Goal: Task Accomplishment & Management: Manage account settings

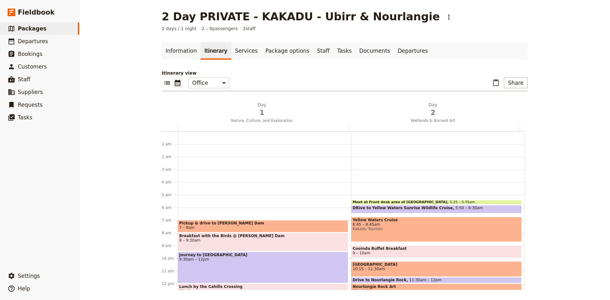
scroll to position [63, 0]
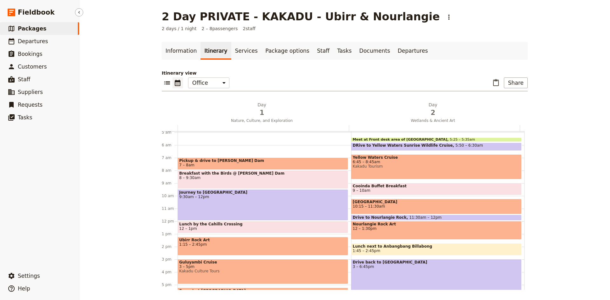
click at [31, 28] on span "Packages" at bounding box center [32, 28] width 29 height 6
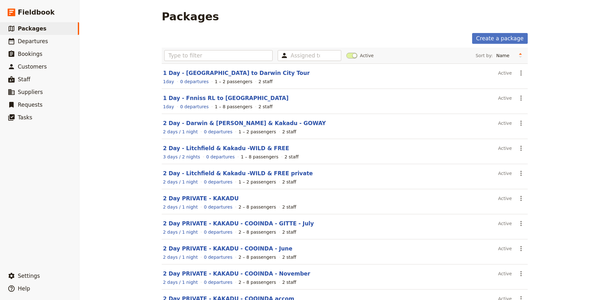
scroll to position [46, 0]
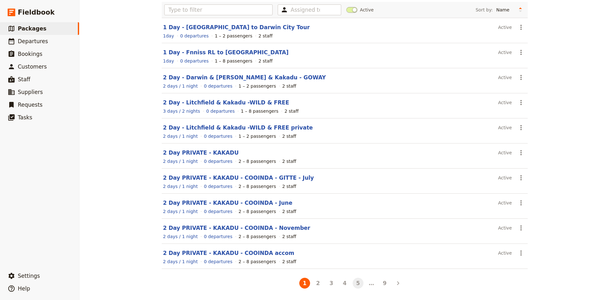
click at [354, 283] on button "5" at bounding box center [358, 283] width 11 height 11
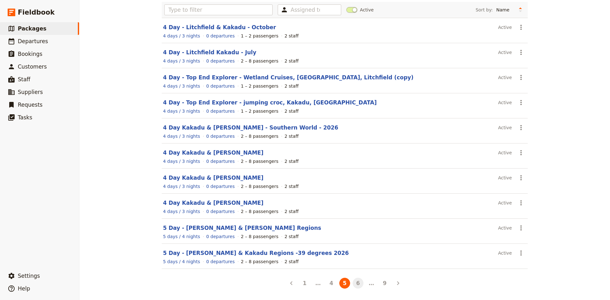
click at [355, 283] on button "6" at bounding box center [358, 283] width 11 height 11
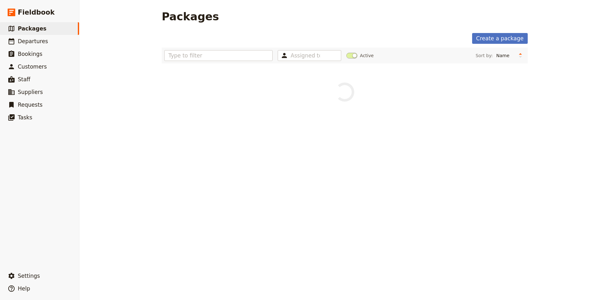
scroll to position [0, 0]
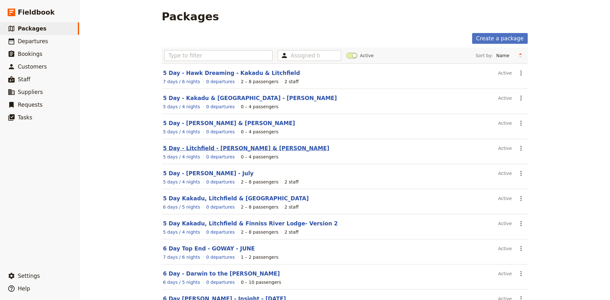
click at [216, 149] on link "5 Day - Litchfield - [PERSON_NAME] & [PERSON_NAME]" at bounding box center [246, 148] width 167 height 6
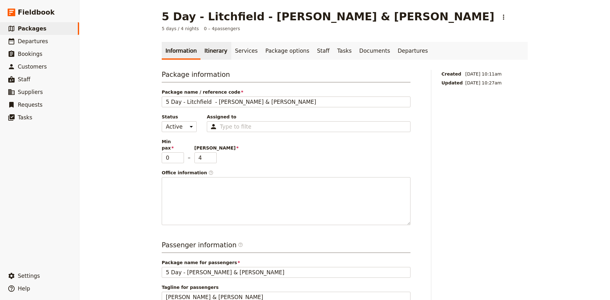
click at [211, 52] on link "Itinerary" at bounding box center [216, 51] width 31 height 18
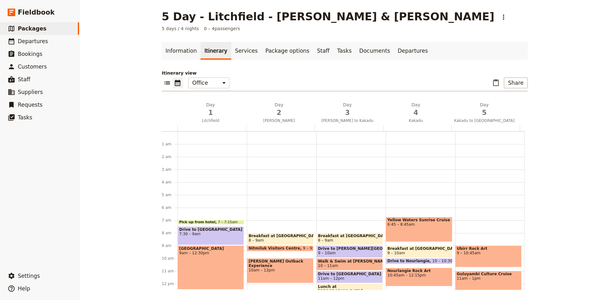
scroll to position [79, 0]
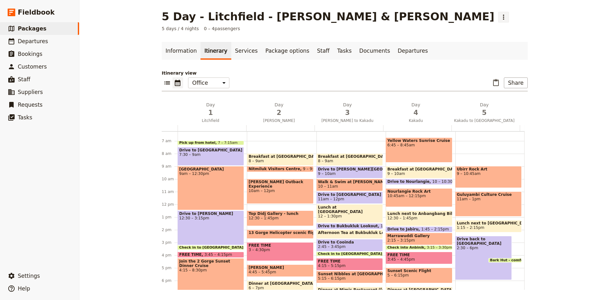
click at [503, 17] on icon "Actions" at bounding box center [503, 17] width 1 height 5
click at [374, 41] on span "Clone this package" at bounding box center [379, 40] width 42 height 6
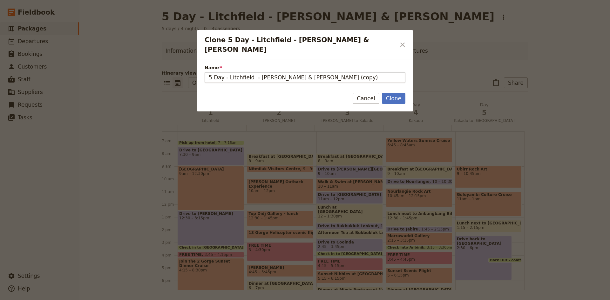
click at [332, 72] on input "5 Day - Litchfield - [PERSON_NAME] & [PERSON_NAME] (copy)" at bounding box center [305, 77] width 201 height 11
click at [328, 72] on input "5 Day - Litchfield - [PERSON_NAME] & [PERSON_NAME] (copy)" at bounding box center [305, 77] width 201 height 11
type input "5 Day - [GEOGRAPHIC_DATA] - [PERSON_NAME] & Kakadu - [DATE]"
click at [402, 93] on button "Clone" at bounding box center [394, 98] width 24 height 11
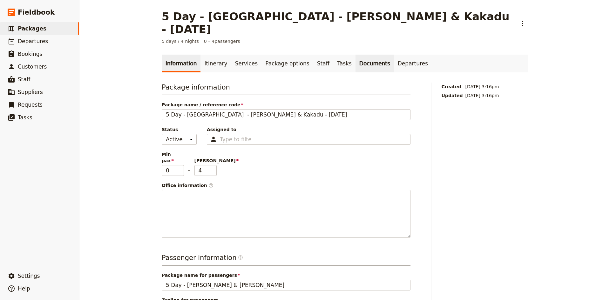
click at [356, 55] on link "Documents" at bounding box center [375, 64] width 38 height 18
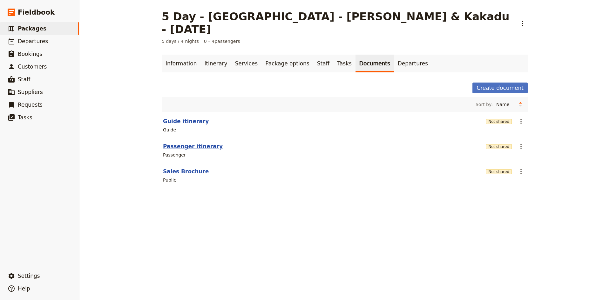
click at [192, 143] on button "Passenger itinerary" at bounding box center [193, 147] width 60 height 8
select select "PASSENGER"
select select "DEFAULT"
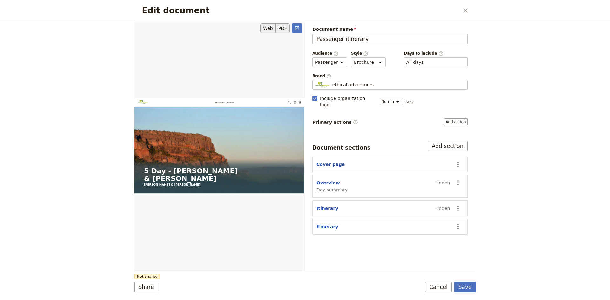
click at [284, 29] on button "PDF" at bounding box center [283, 29] width 14 height 10
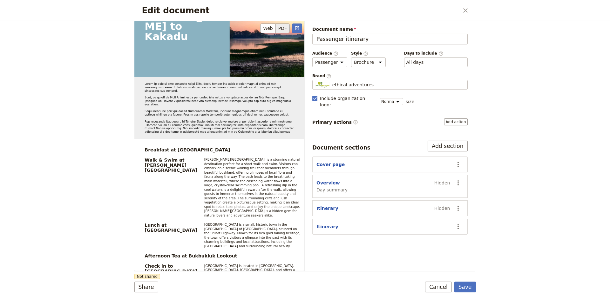
scroll to position [1812, 0]
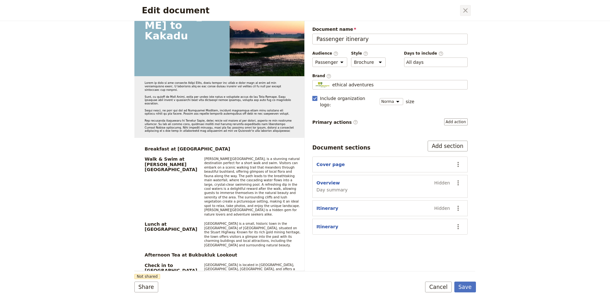
click at [464, 9] on icon "Close dialog" at bounding box center [466, 11] width 8 height 8
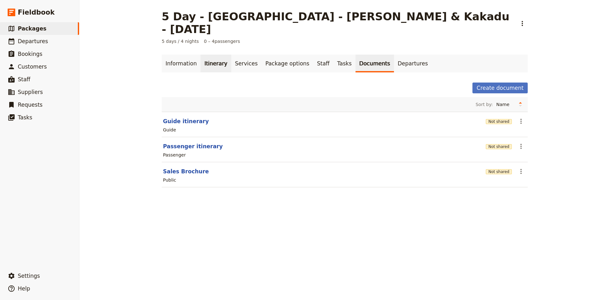
click at [209, 55] on link "Itinerary" at bounding box center [216, 64] width 31 height 18
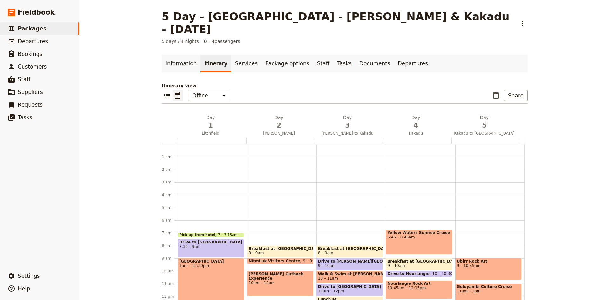
scroll to position [79, 0]
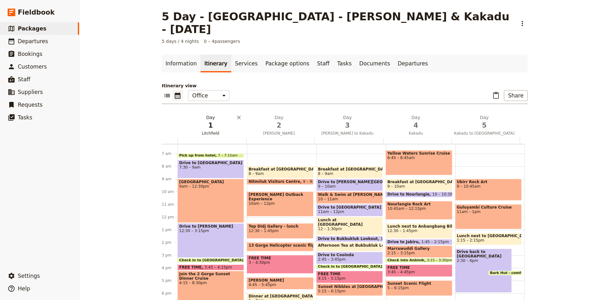
click at [210, 121] on span "1" at bounding box center [210, 126] width 61 height 10
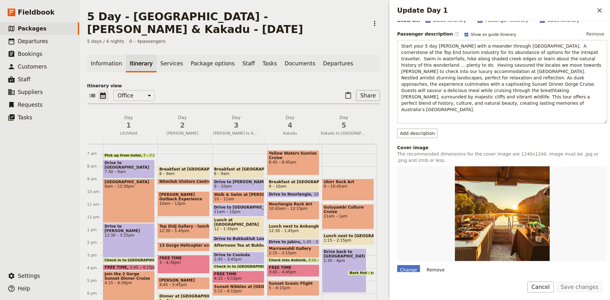
scroll to position [146, 0]
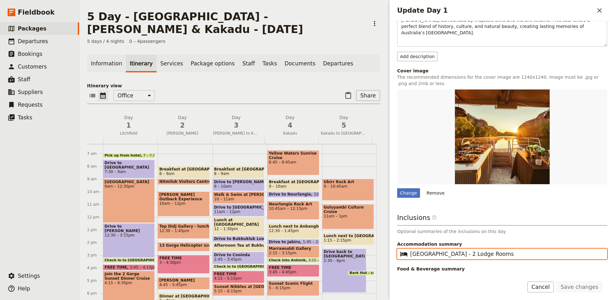
click at [450, 250] on input "[GEOGRAPHIC_DATA] - 2 Lodge Rooms" at bounding box center [506, 254] width 193 height 8
type input "[GEOGRAPHIC_DATA] - 1 Lodge Rooms"
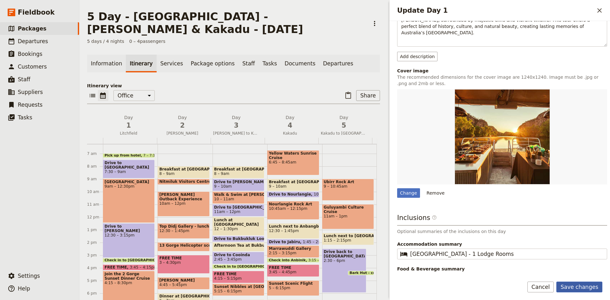
click at [575, 286] on button "Save changes" at bounding box center [580, 287] width 46 height 11
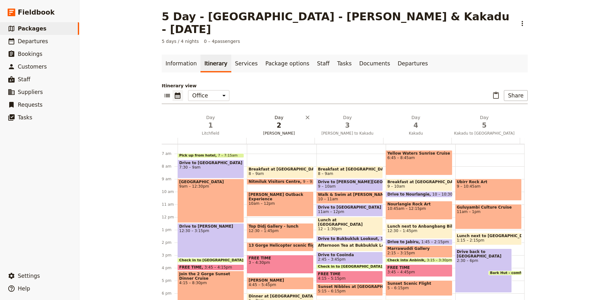
click at [278, 114] on h2 "Day 2 [PERSON_NAME]" at bounding box center [279, 122] width 61 height 16
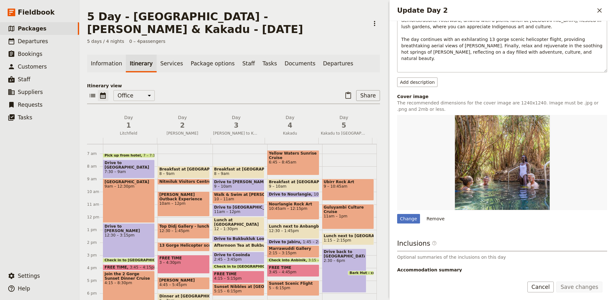
scroll to position [172, 0]
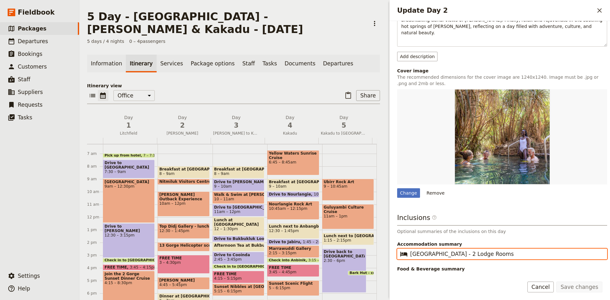
click at [450, 250] on input "[GEOGRAPHIC_DATA] - 2 Lodge Rooms" at bounding box center [506, 254] width 193 height 8
type input "[GEOGRAPHIC_DATA] - 1x Lodge Rooms"
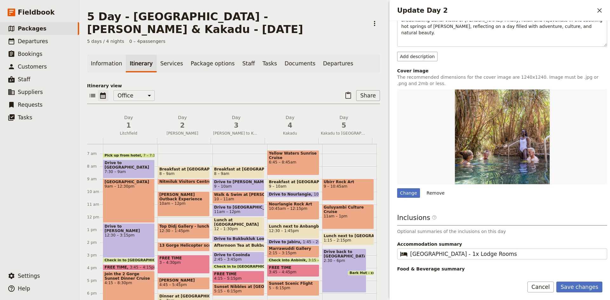
click at [437, 275] on input "Breakfast / Snacks" at bounding box center [506, 279] width 193 height 8
type input "Snacks"
click at [575, 284] on button "Save changes" at bounding box center [580, 287] width 46 height 11
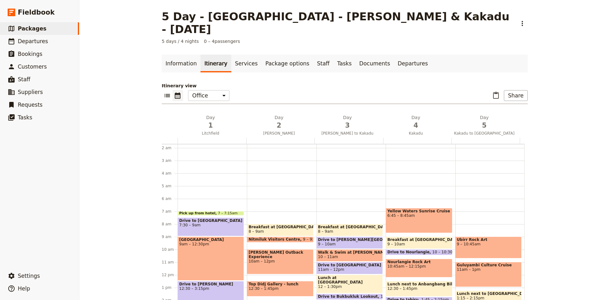
scroll to position [16, 0]
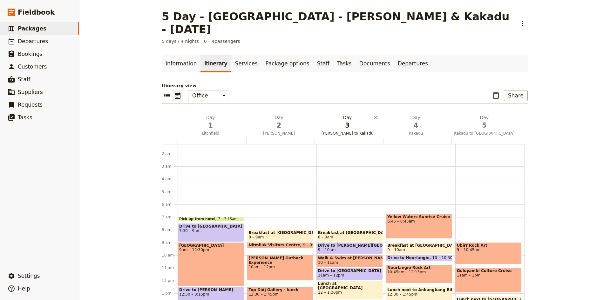
click at [344, 121] on span "3" at bounding box center [347, 126] width 61 height 10
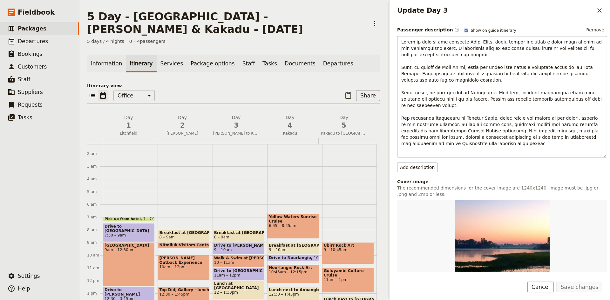
scroll to position [0, 0]
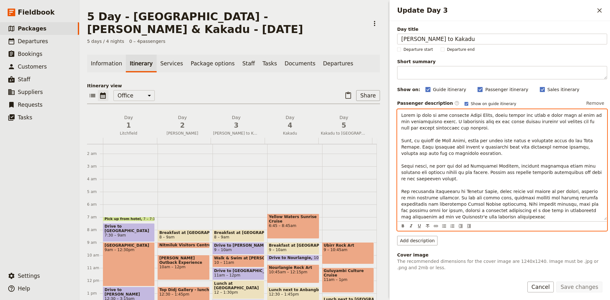
click at [465, 166] on span "Update Day 3" at bounding box center [502, 166] width 202 height 107
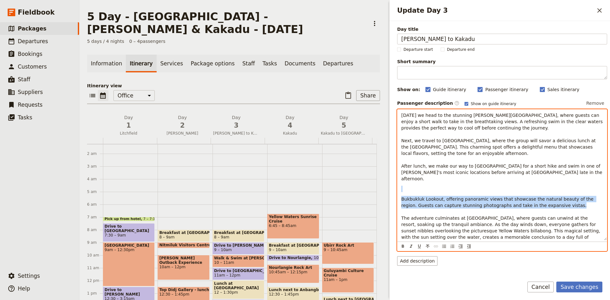
drag, startPoint x: 404, startPoint y: 181, endPoint x: 548, endPoint y: 197, distance: 144.6
click at [548, 197] on div "[DATE] we head to the stunning [PERSON_NAME][GEOGRAPHIC_DATA], where guests can…" at bounding box center [502, 175] width 209 height 131
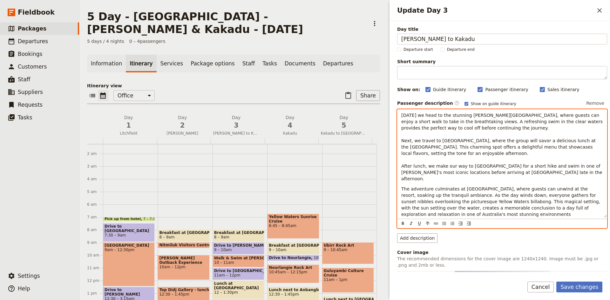
click at [504, 187] on span "The adventure culminates at [GEOGRAPHIC_DATA], where guests can unwind at the r…" at bounding box center [501, 202] width 201 height 31
click at [531, 187] on span "Guests can unwind at the resort, soaking up the tranquil ambiance. As the day w…" at bounding box center [501, 202] width 201 height 31
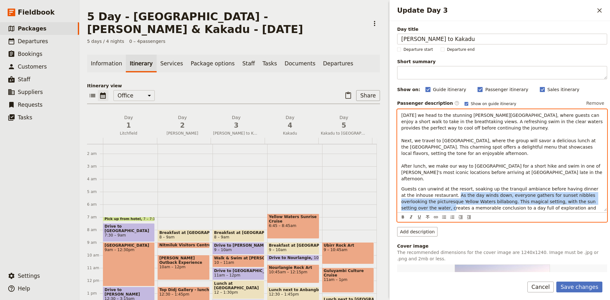
drag, startPoint x: 440, startPoint y: 188, endPoint x: 404, endPoint y: 201, distance: 38.4
click at [404, 201] on span "Guests can unwind at the resort, soaking up the tranquil ambiance before having…" at bounding box center [500, 202] width 199 height 31
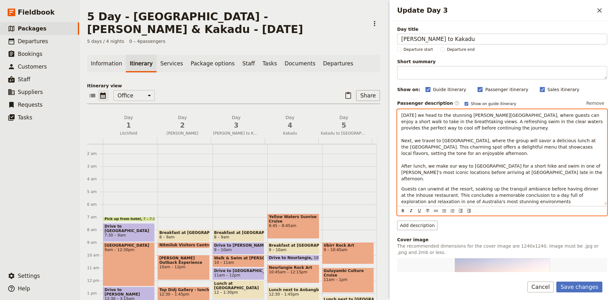
click at [497, 190] on span "Guests can unwind at the resort, soaking up the tranquil ambiance before having…" at bounding box center [500, 196] width 199 height 18
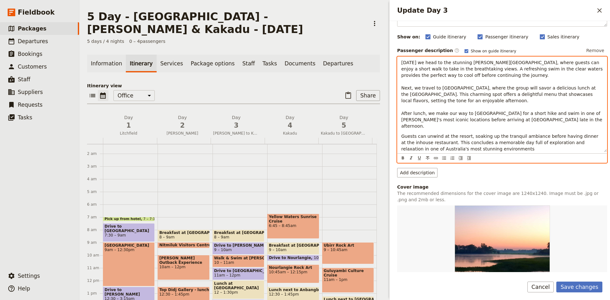
scroll to position [95, 0]
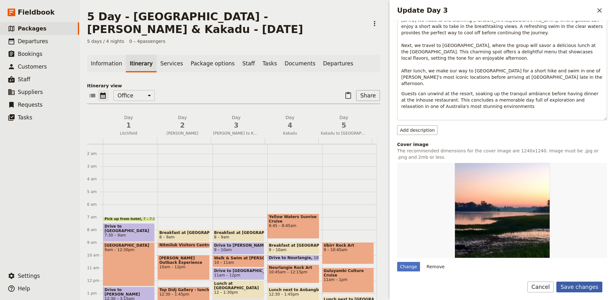
click at [580, 287] on button "Save changes" at bounding box center [580, 287] width 46 height 11
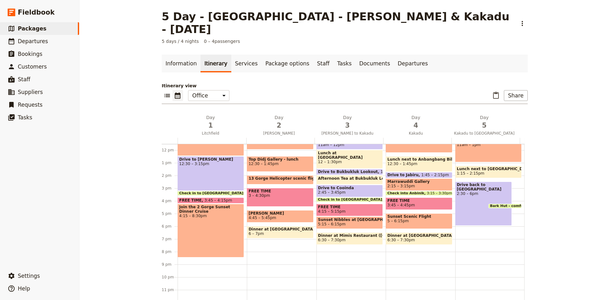
scroll to position [115, 0]
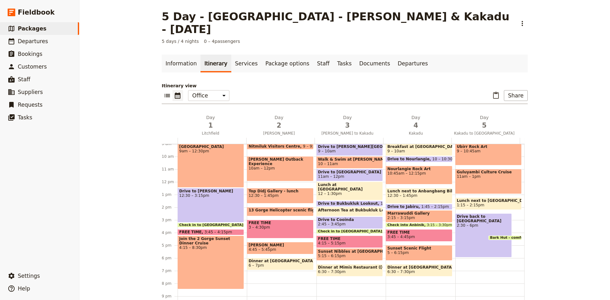
click at [344, 250] on span "Sunset Nibbles at [GEOGRAPHIC_DATA]" at bounding box center [349, 252] width 63 height 4
select select "3"
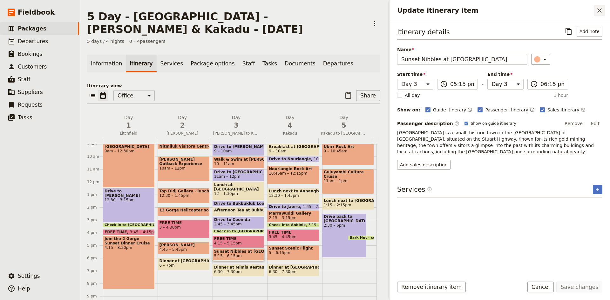
click at [601, 11] on icon "Close drawer" at bounding box center [600, 11] width 8 height 8
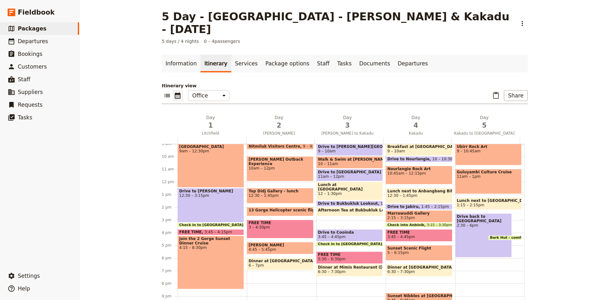
click at [348, 208] on span "Afternoon Tea at Bukbukluk Lookout" at bounding box center [358, 210] width 81 height 4
select select "3"
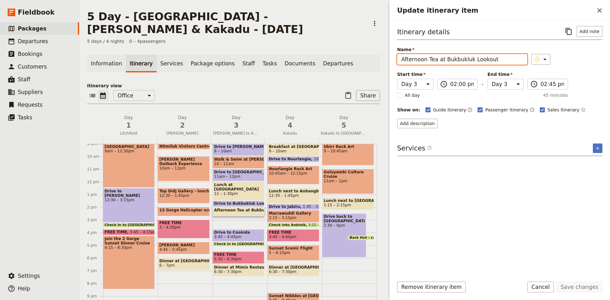
click at [444, 60] on input "Afternoon Tea at Bukbukluk Lookout" at bounding box center [462, 59] width 130 height 11
type input "Afternoon Tea at [GEOGRAPHIC_DATA]"
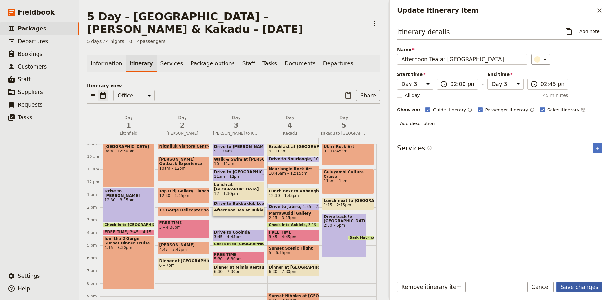
click at [591, 287] on button "Save changes" at bounding box center [580, 287] width 46 height 11
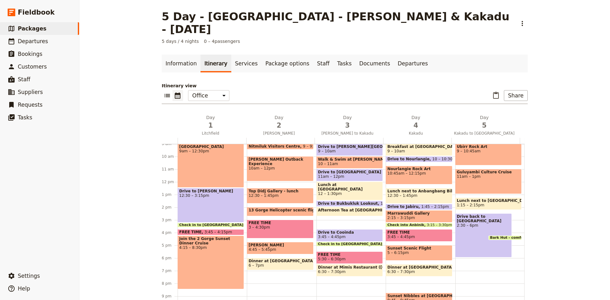
click at [348, 182] on div "Lunch at [GEOGRAPHIC_DATA] 12 – 1:30pm" at bounding box center [350, 191] width 66 height 19
select select "3"
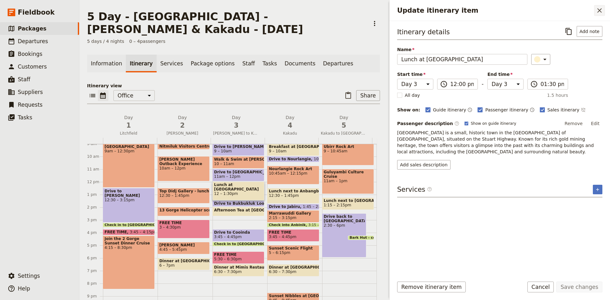
click at [600, 10] on icon "Close drawer" at bounding box center [600, 10] width 4 height 4
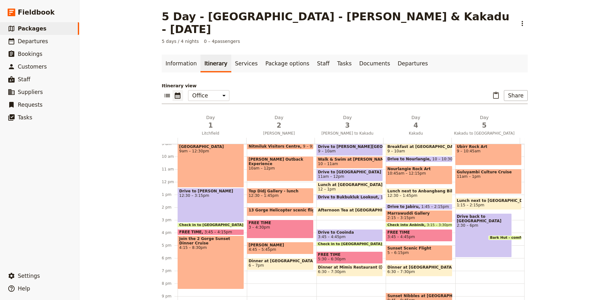
click at [359, 198] on span at bounding box center [350, 199] width 66 height 3
select select "3"
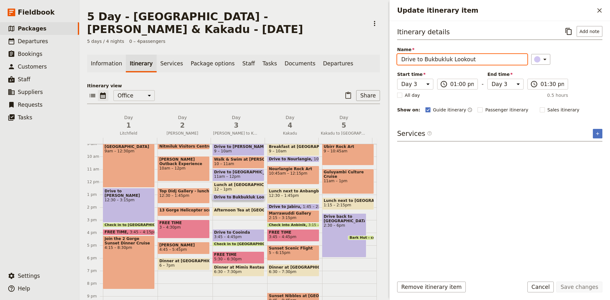
drag, startPoint x: 472, startPoint y: 59, endPoint x: 424, endPoint y: 57, distance: 48.0
click at [424, 57] on input "Drive to Bukbukluk Lookout" at bounding box center [462, 59] width 130 height 11
type input "Drive to Gunlom"
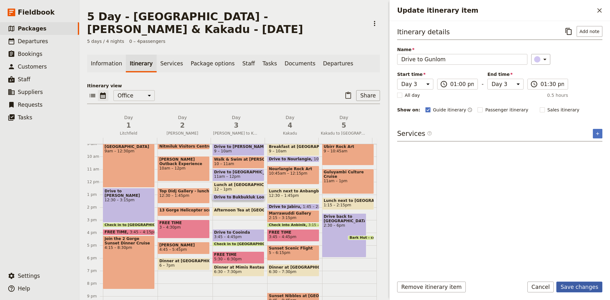
click at [589, 285] on button "Save changes" at bounding box center [580, 287] width 46 height 11
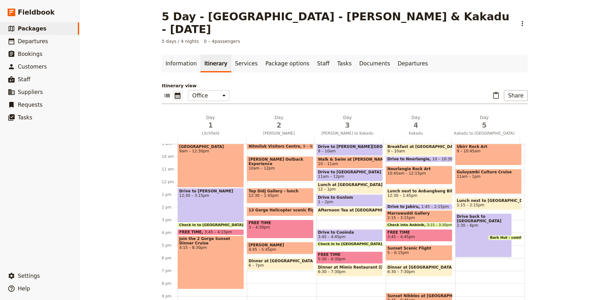
click at [345, 208] on span "Afternoon Tea at [GEOGRAPHIC_DATA]" at bounding box center [360, 210] width 85 height 4
select select "3"
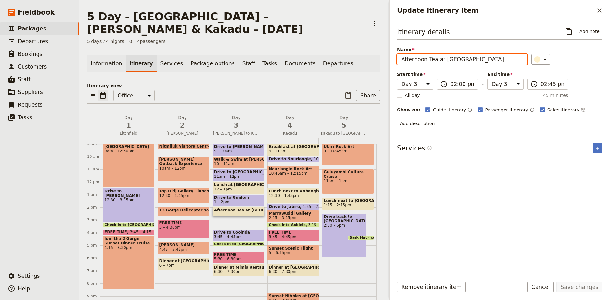
click at [402, 59] on input "Afternoon Tea at [GEOGRAPHIC_DATA]" at bounding box center [462, 59] width 130 height 11
type input "Swim, Hike & Afternoon Tea at [GEOGRAPHIC_DATA]"
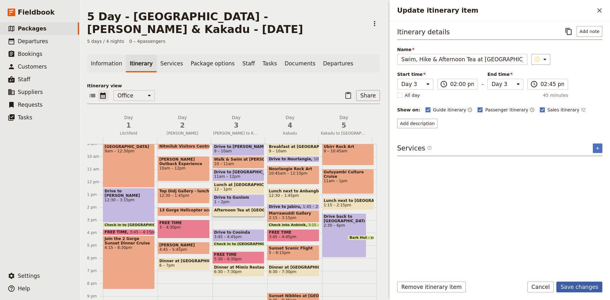
click at [581, 289] on button "Save changes" at bounding box center [580, 287] width 46 height 11
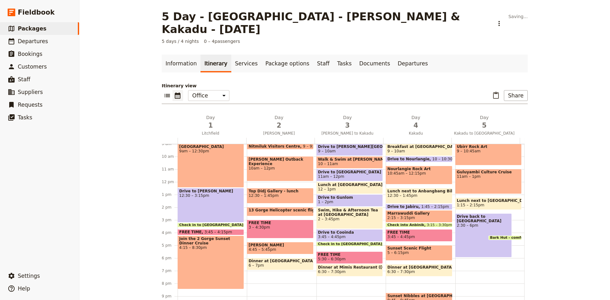
click at [356, 217] on span "2 – 3:45pm" at bounding box center [349, 219] width 63 height 4
select select "3"
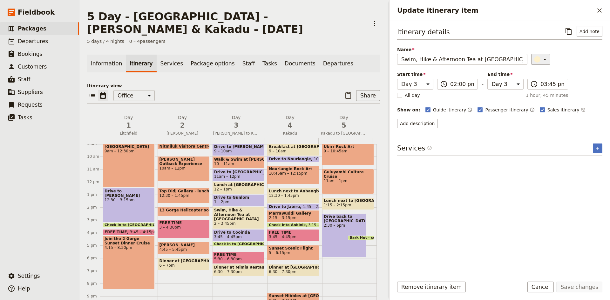
click at [542, 61] on icon "Update itinerary item" at bounding box center [545, 60] width 8 height 8
click at [534, 73] on div "button" at bounding box center [533, 73] width 6 height 6
drag, startPoint x: 237, startPoint y: 242, endPoint x: 240, endPoint y: 237, distance: 5.3
click at [240, 237] on div "Breakfast at Cicada 8 – 9am Drive to [PERSON_NAME][GEOGRAPHIC_DATA] 9 – 10am Wa…" at bounding box center [240, 182] width 55 height 305
select select "3"
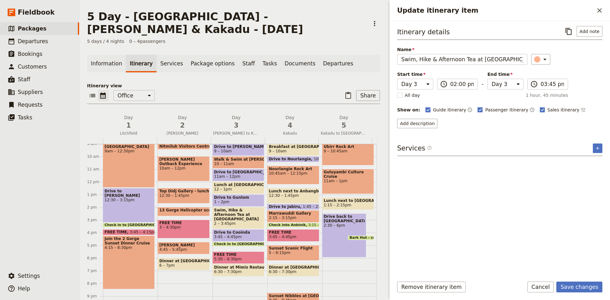
select select "3"
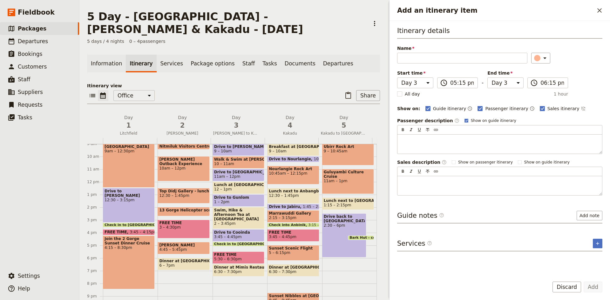
drag, startPoint x: 236, startPoint y: 243, endPoint x: 236, endPoint y: 238, distance: 4.5
click at [236, 238] on div "Breakfast at Cicada 8 – 9am Drive to [PERSON_NAME][GEOGRAPHIC_DATA] 9 – 10am Wa…" at bounding box center [240, 182] width 55 height 305
select select "3"
click at [597, 7] on icon "Close drawer" at bounding box center [600, 11] width 8 height 8
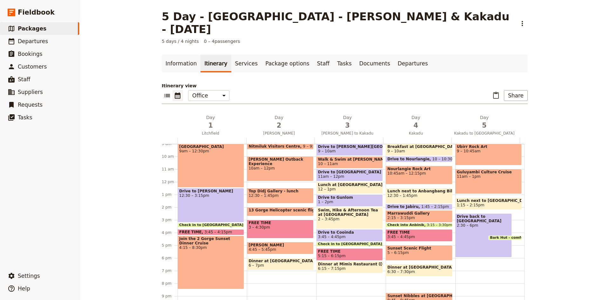
click at [345, 200] on span "1 – 2pm" at bounding box center [349, 202] width 63 height 4
select select "3"
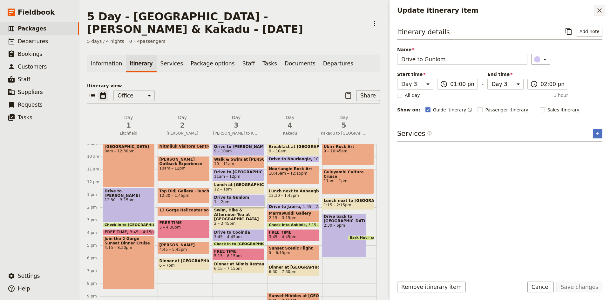
click at [599, 12] on icon "Close drawer" at bounding box center [600, 10] width 4 height 4
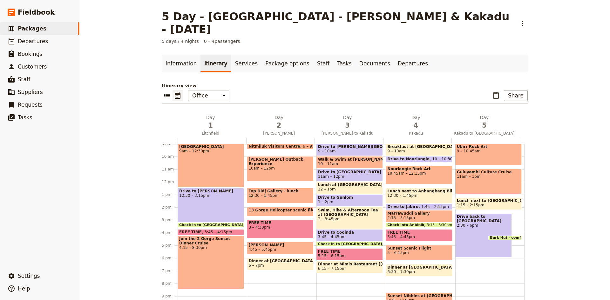
click at [353, 208] on span "Swim, Hike & Afternoon Tea at [GEOGRAPHIC_DATA]" at bounding box center [349, 212] width 63 height 9
select select "3"
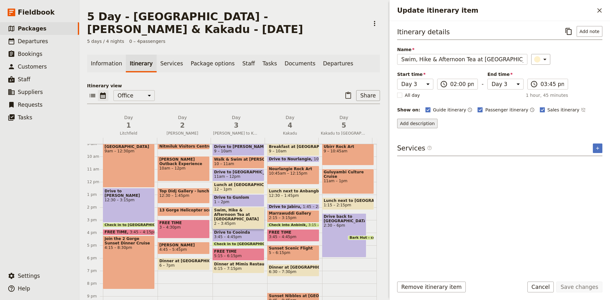
click at [421, 120] on button "Add description" at bounding box center [417, 124] width 40 height 10
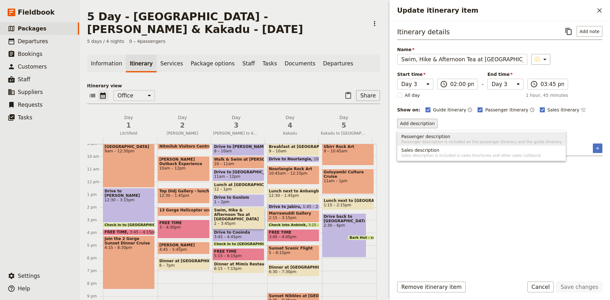
click at [422, 136] on span "Passenger description" at bounding box center [425, 137] width 49 height 6
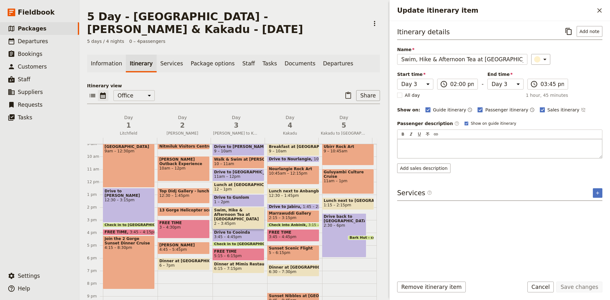
click at [419, 143] on p "Update itinerary item" at bounding box center [499, 145] width 197 height 6
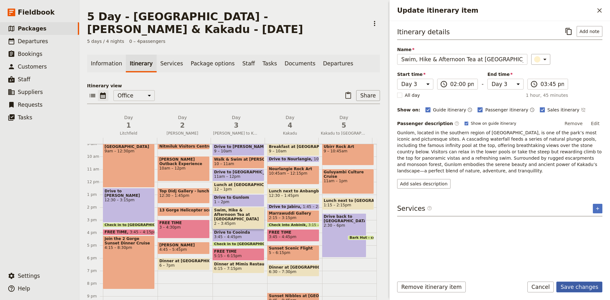
click at [577, 287] on button "Save changes" at bounding box center [580, 287] width 46 height 11
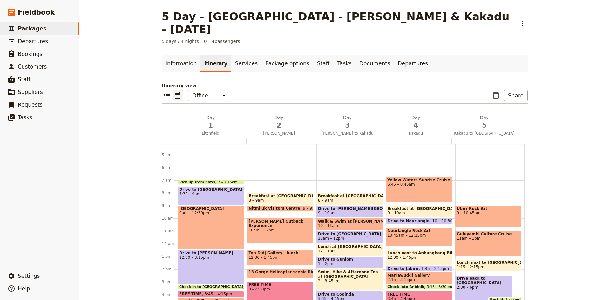
scroll to position [51, 0]
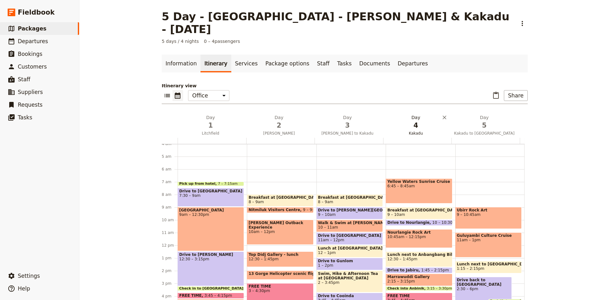
click at [411, 114] on h2 "Day 4 Kakadu" at bounding box center [416, 122] width 61 height 16
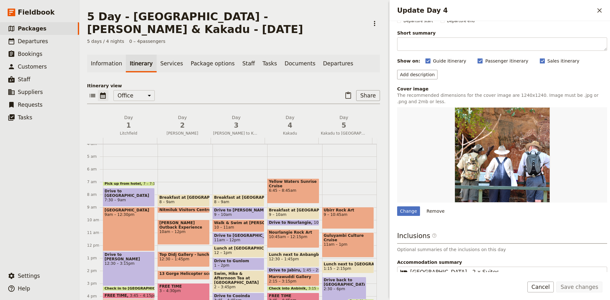
scroll to position [59, 0]
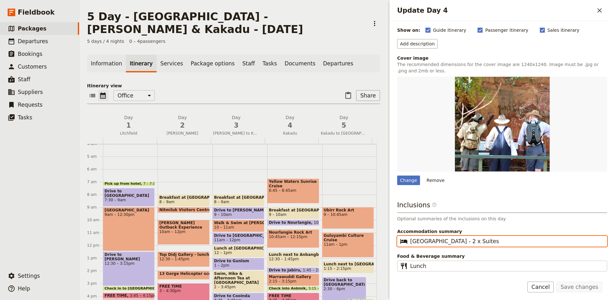
click at [452, 241] on input "[GEOGRAPHIC_DATA] - 2 x Suites" at bounding box center [506, 242] width 193 height 8
type input "[GEOGRAPHIC_DATA] - 1 x Suites"
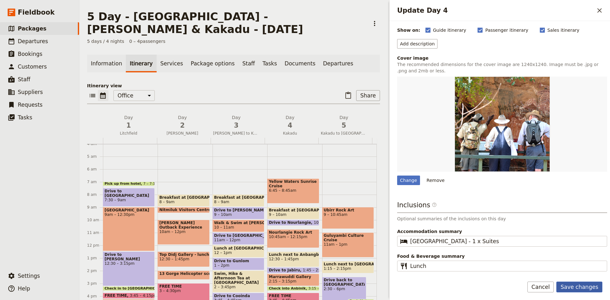
click at [572, 289] on button "Save changes" at bounding box center [580, 287] width 46 height 11
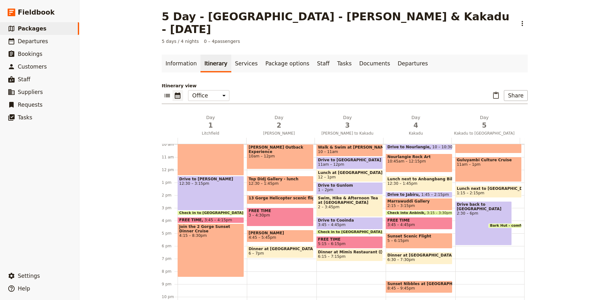
scroll to position [147, 0]
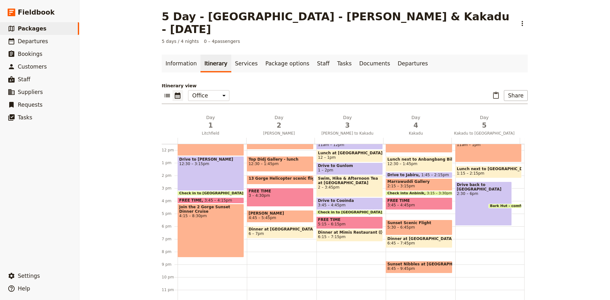
click at [424, 262] on span "Sunset Nibbles at [GEOGRAPHIC_DATA]" at bounding box center [418, 264] width 63 height 4
select select "4"
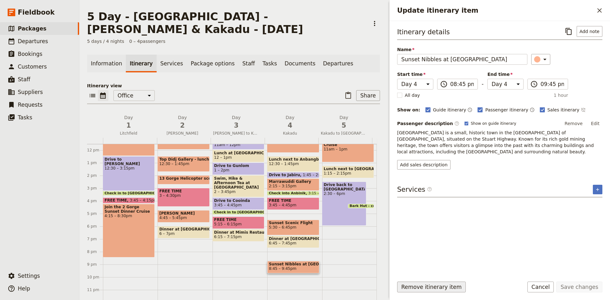
drag, startPoint x: 449, startPoint y: 288, endPoint x: 459, endPoint y: 287, distance: 10.2
click at [449, 288] on button "Remove itinerary item" at bounding box center [431, 287] width 69 height 11
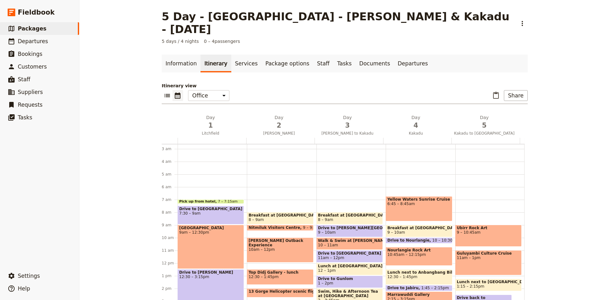
scroll to position [19, 0]
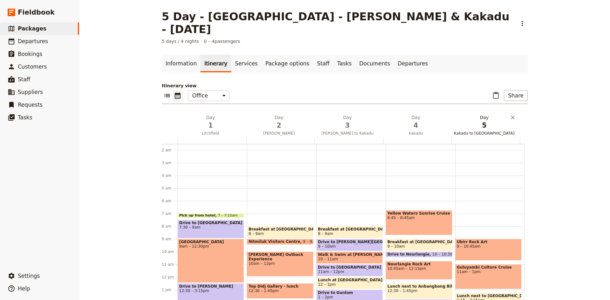
click at [480, 121] on span "5" at bounding box center [484, 126] width 61 height 10
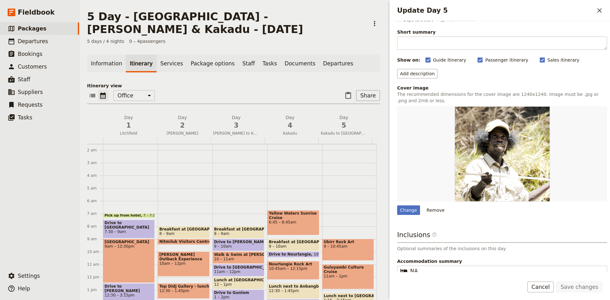
scroll to position [59, 0]
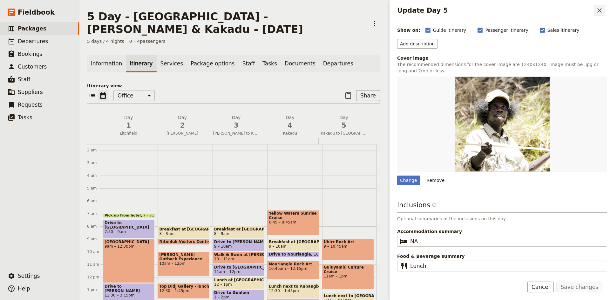
click at [596, 9] on button "​" at bounding box center [599, 10] width 11 height 11
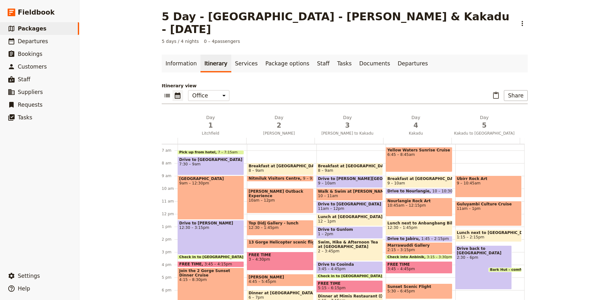
scroll to position [83, 0]
click at [356, 55] on link "Documents" at bounding box center [375, 64] width 38 height 18
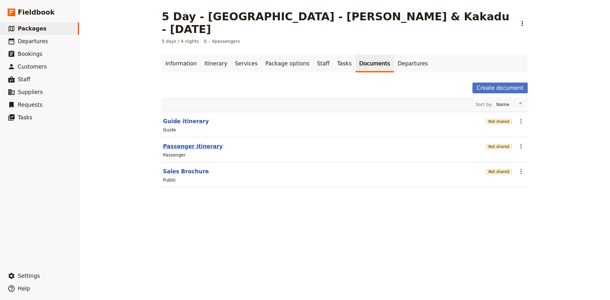
click at [201, 143] on button "Passenger itinerary" at bounding box center [193, 147] width 60 height 8
select select "PASSENGER"
select select "DEFAULT"
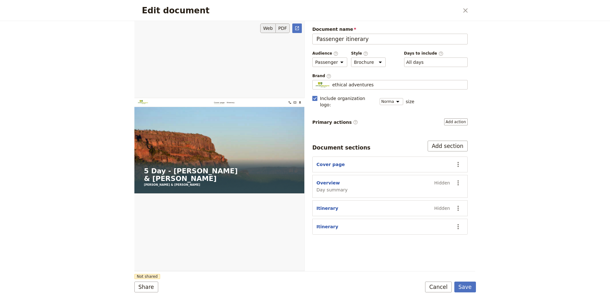
click at [283, 27] on button "PDF" at bounding box center [283, 29] width 14 height 10
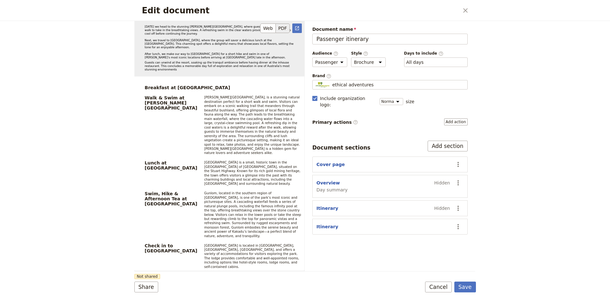
scroll to position [1907, 0]
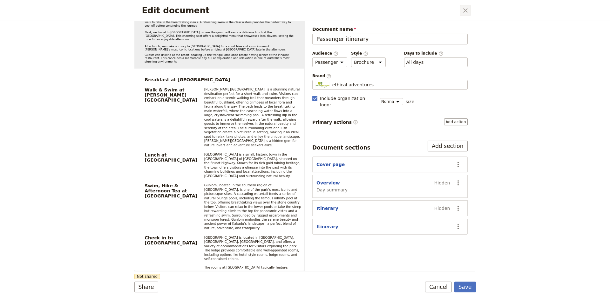
click at [467, 10] on icon "Close dialog" at bounding box center [466, 11] width 8 height 8
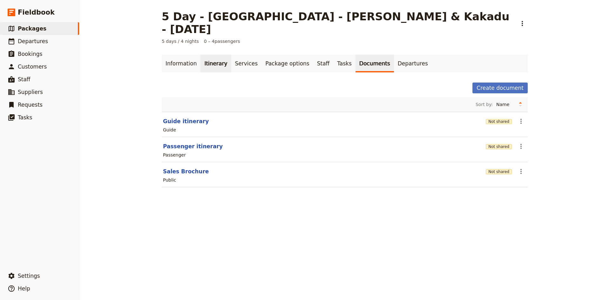
click at [210, 55] on link "Itinerary" at bounding box center [216, 64] width 31 height 18
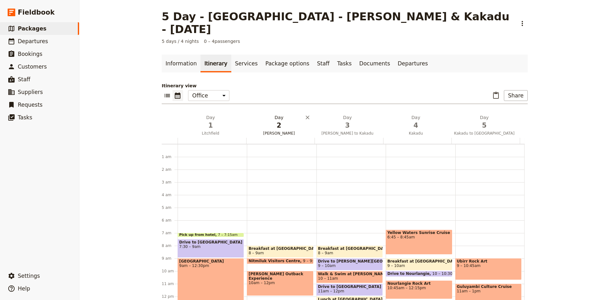
scroll to position [79, 0]
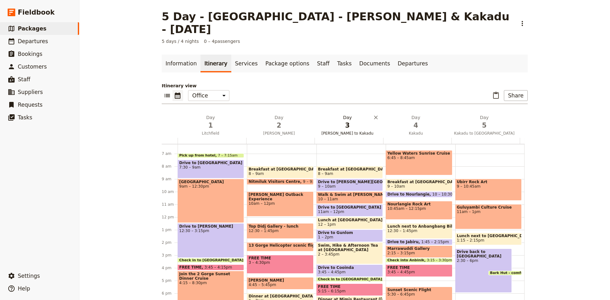
click at [338, 114] on h2 "Day 3 [PERSON_NAME] to Kakadu" at bounding box center [347, 122] width 61 height 16
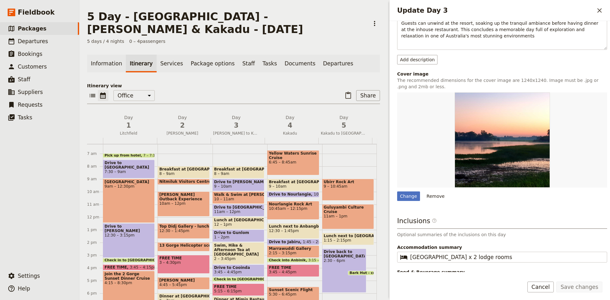
scroll to position [175, 0]
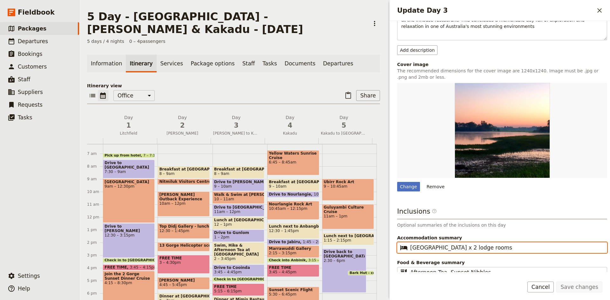
click at [453, 244] on input "[GEOGRAPHIC_DATA] x 2 lodge rooms" at bounding box center [506, 248] width 193 height 8
type input "[GEOGRAPHIC_DATA] x 1 lodge rooms"
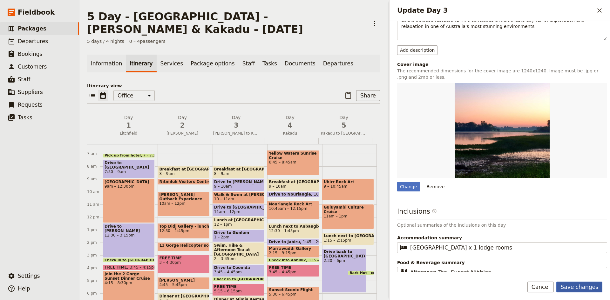
click at [591, 289] on button "Save changes" at bounding box center [580, 287] width 46 height 11
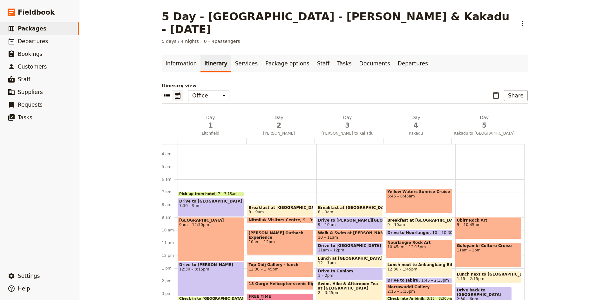
scroll to position [83, 0]
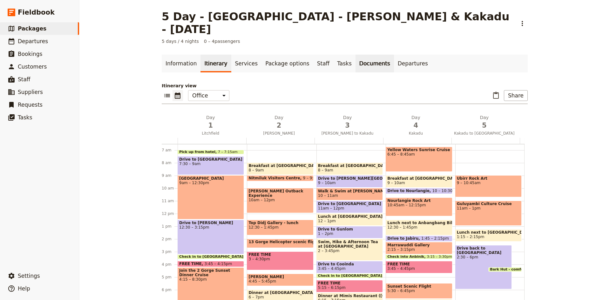
click at [356, 55] on link "Documents" at bounding box center [375, 64] width 38 height 18
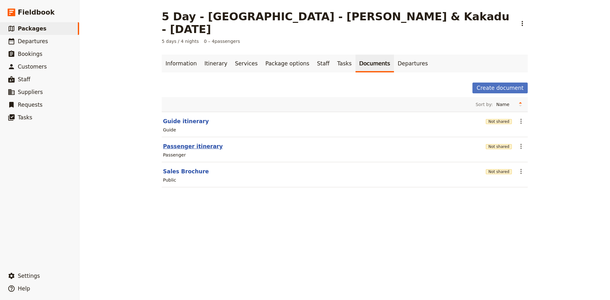
click at [173, 143] on button "Passenger itinerary" at bounding box center [193, 147] width 60 height 8
select select "PASSENGER"
select select "DEFAULT"
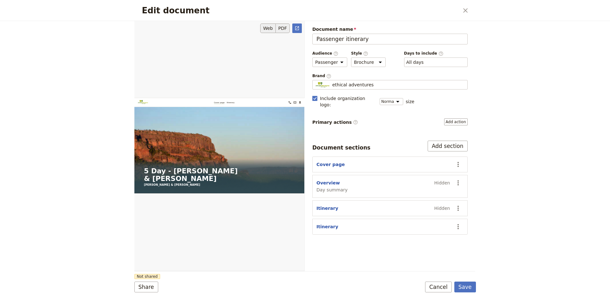
click at [285, 29] on button "PDF" at bounding box center [283, 29] width 14 height 10
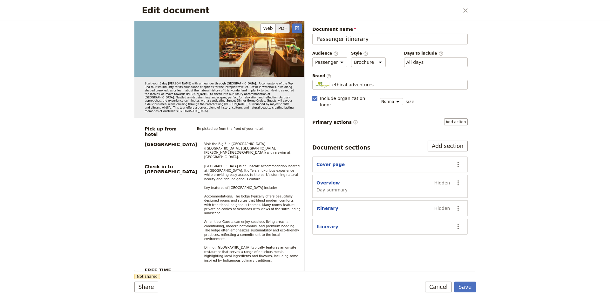
scroll to position [445, 0]
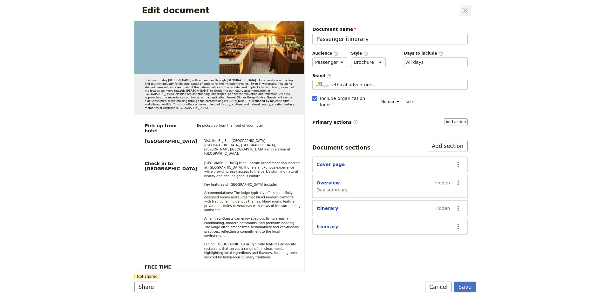
click at [465, 9] on icon "Close dialog" at bounding box center [466, 11] width 8 height 8
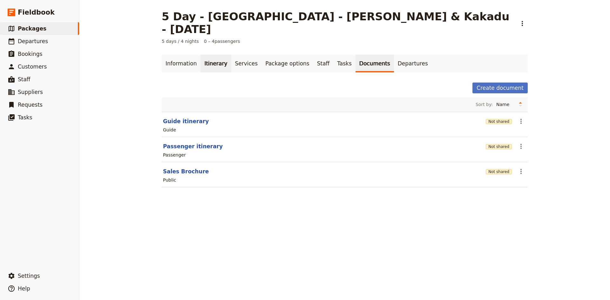
click at [211, 55] on link "Itinerary" at bounding box center [216, 64] width 31 height 18
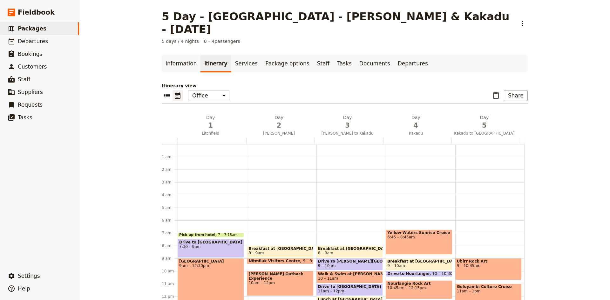
scroll to position [79, 0]
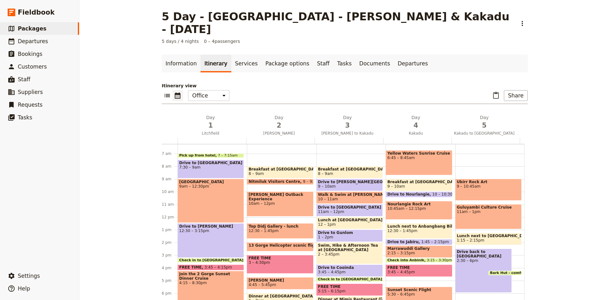
click at [347, 235] on span "1 – 2pm" at bounding box center [349, 237] width 63 height 4
select select "3"
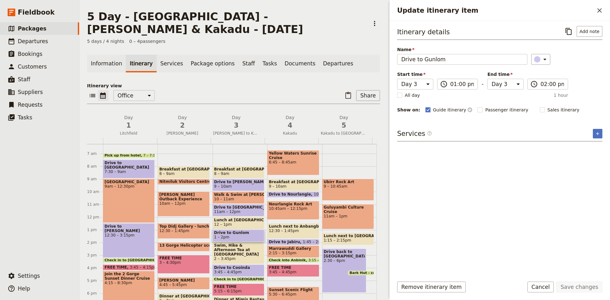
click at [237, 210] on span "11am – 12pm" at bounding box center [238, 212] width 49 height 4
select select "3"
click at [237, 180] on span "Drive to [PERSON_NAME][GEOGRAPHIC_DATA]" at bounding box center [238, 182] width 49 height 4
select select "3"
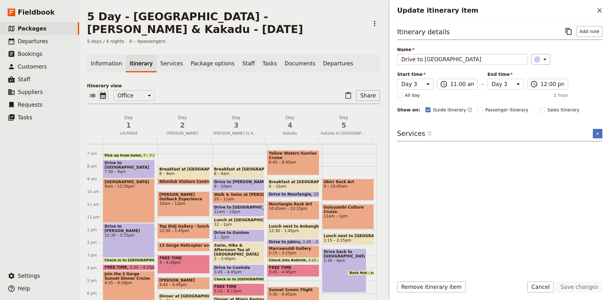
select select "3"
click at [243, 270] on span "3:45 – 4:45pm" at bounding box center [238, 272] width 49 height 4
select select "3"
click at [286, 240] on span "Drive to Jabiru" at bounding box center [286, 242] width 34 height 4
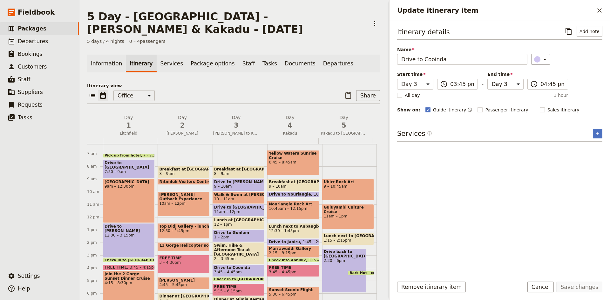
select select "4"
click at [284, 192] on span "Drive to Nourlangie" at bounding box center [291, 194] width 45 height 4
select select "4"
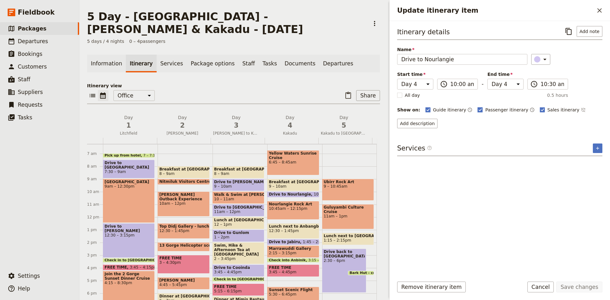
click at [478, 109] on rect "Update itinerary item" at bounding box center [480, 109] width 5 height 5
click at [477, 107] on input "Passenger itinerary" at bounding box center [477, 106] width 0 height 0
checkbox input "false"
click at [540, 108] on rect "Update itinerary item" at bounding box center [542, 109] width 5 height 5
click at [540, 107] on input "Sales itinerary" at bounding box center [540, 106] width 0 height 0
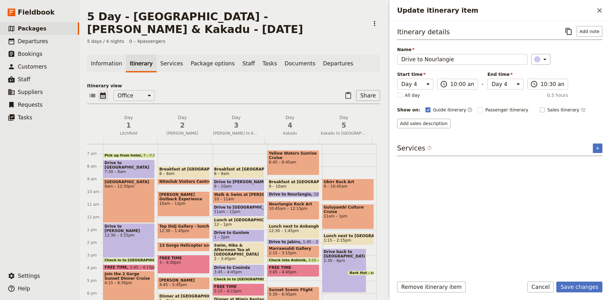
checkbox input "false"
click at [345, 259] on span "2:30 – 6pm" at bounding box center [344, 261] width 41 height 4
select select "5"
click at [122, 170] on span "7:30 – 9am" at bounding box center [129, 172] width 49 height 4
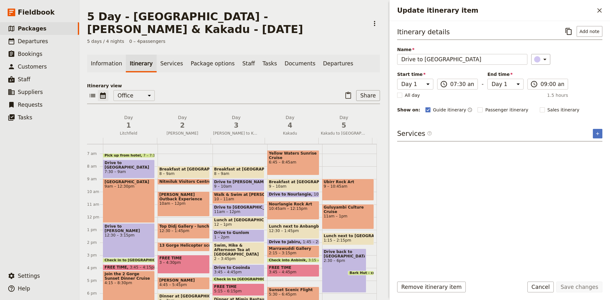
click at [130, 224] on div "Drive to [PERSON_NAME] 12:30 – 3:15pm" at bounding box center [129, 240] width 52 height 35
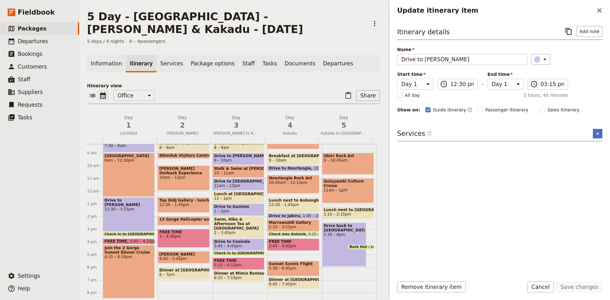
scroll to position [143, 0]
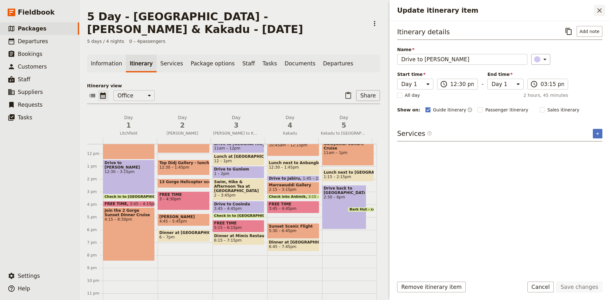
click at [601, 10] on icon "Close drawer" at bounding box center [600, 11] width 8 height 8
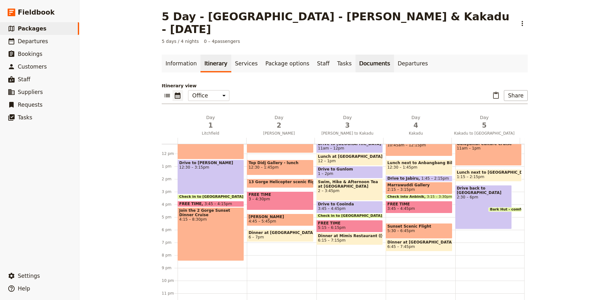
click at [356, 55] on link "Documents" at bounding box center [375, 64] width 38 height 18
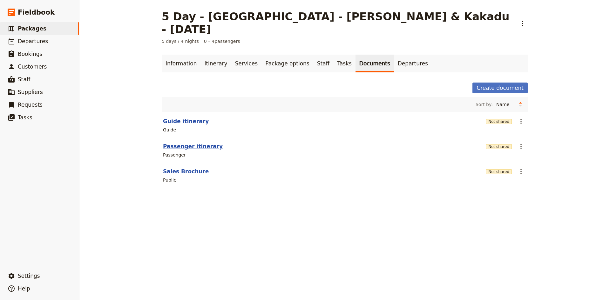
click at [180, 143] on button "Passenger itinerary" at bounding box center [193, 147] width 60 height 8
select select "PASSENGER"
select select "DEFAULT"
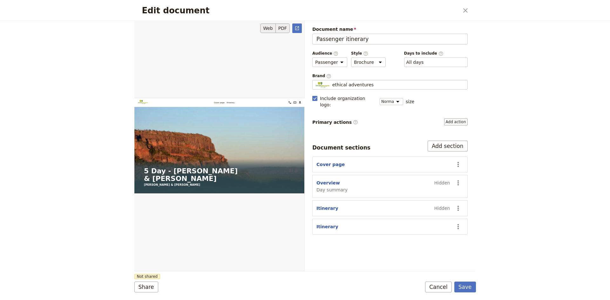
click at [282, 26] on button "PDF" at bounding box center [283, 29] width 14 height 10
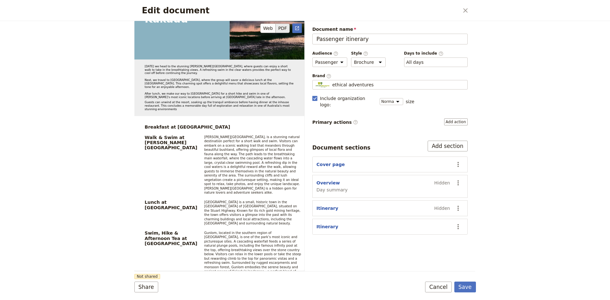
scroll to position [1730, 0]
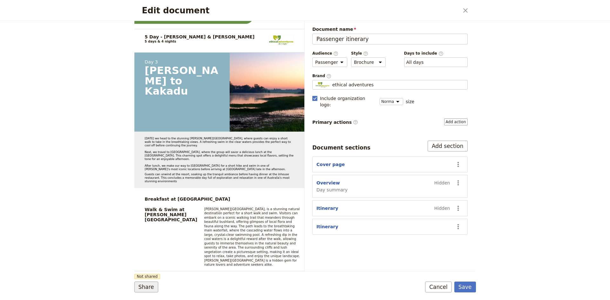
click at [146, 288] on button "Share" at bounding box center [146, 287] width 24 height 11
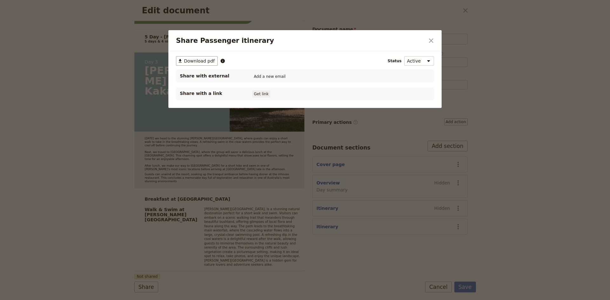
click at [256, 94] on button "Get link" at bounding box center [261, 94] width 18 height 7
click at [429, 39] on icon "Close dialog" at bounding box center [431, 40] width 4 height 4
